Goal: Check status: Check status

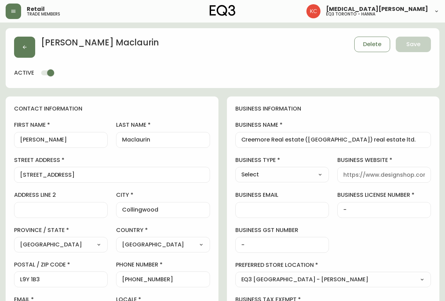
select select "ON"
select select "CA"
select select "CA_EN"
select select "Other"
select select "cjw10z96s008u6gs0ccm7hd19"
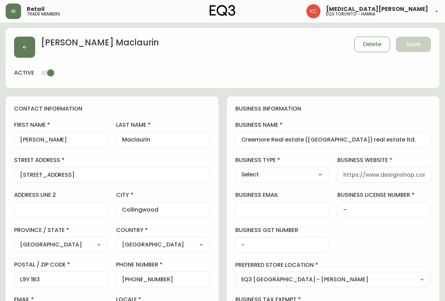
select select "false"
click at [9, 2] on div "Retail trade members [MEDICAL_DATA][PERSON_NAME] eq3 toronto - [PERSON_NAME]" at bounding box center [223, 11] width 434 height 23
click at [16, 16] on button "button" at bounding box center [13, 11] width 15 height 15
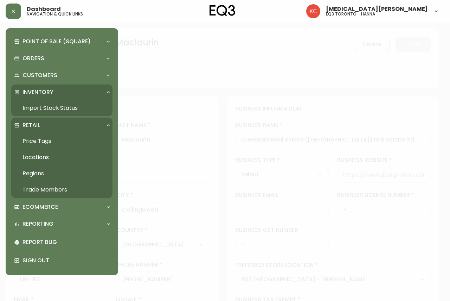
click at [55, 121] on div "Retail" at bounding box center [58, 125] width 89 height 8
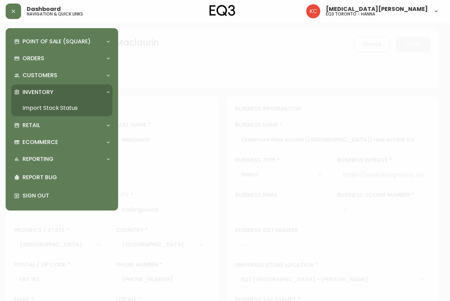
click at [52, 104] on link "Import Stock Status" at bounding box center [61, 108] width 101 height 16
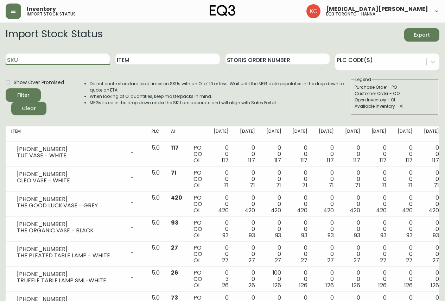
click at [57, 54] on input "SKU" at bounding box center [58, 58] width 104 height 11
paste input "3020-625-13-A"
click at [6, 88] on button "Filter" at bounding box center [23, 94] width 35 height 13
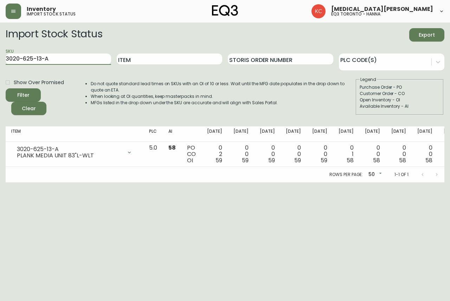
drag, startPoint x: 57, startPoint y: 59, endPoint x: 0, endPoint y: 60, distance: 56.6
click at [0, 60] on main "Import Stock Status Export SKU 3020-625-13-A Item Storis Order Number PLC Code(…" at bounding box center [225, 103] width 450 height 160
paste input "30-13-B"
click at [6, 88] on button "Filter" at bounding box center [23, 94] width 35 height 13
click at [69, 56] on input "3020-630-13-B" at bounding box center [59, 58] width 106 height 11
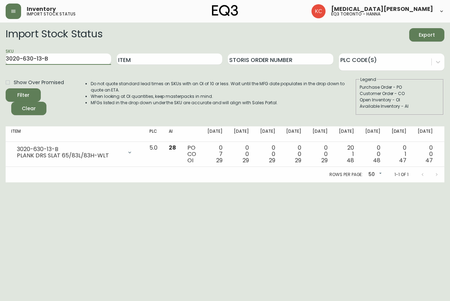
click at [69, 56] on input "3020-630-13-B" at bounding box center [59, 58] width 106 height 11
drag, startPoint x: 69, startPoint y: 60, endPoint x: 0, endPoint y: 59, distance: 69.3
click at [0, 59] on main "Import Stock Status Export SKU 3020-630-13-B Item Storis Order Number PLC Code(…" at bounding box center [225, 103] width 450 height 160
paste input "63-13-A"
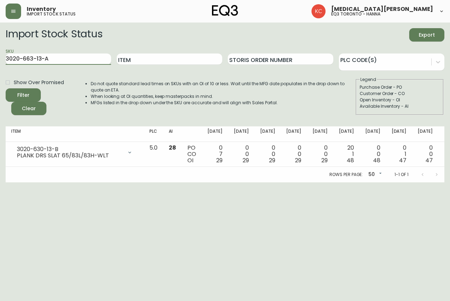
click at [6, 88] on button "Filter" at bounding box center [23, 94] width 35 height 13
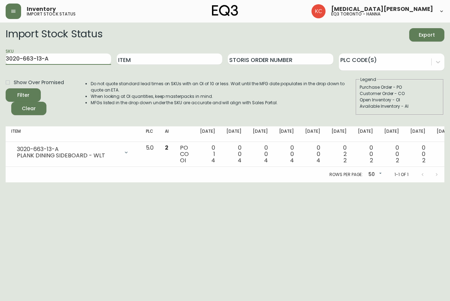
drag, startPoint x: 65, startPoint y: 61, endPoint x: 0, endPoint y: 60, distance: 65.1
click at [0, 60] on main "Import Stock Status Export SKU 3020-663-13-A Item Storis Order Number PLC Code(…" at bounding box center [225, 103] width 450 height 160
paste input "4-13-B"
type input "3020-664-13-B"
click at [6, 88] on button "Filter" at bounding box center [23, 94] width 35 height 13
